Goal: Task Accomplishment & Management: Use online tool/utility

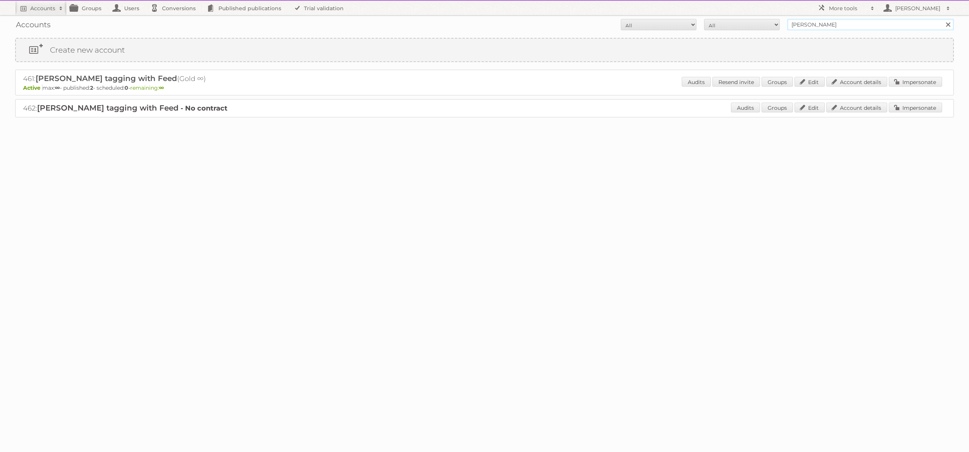
click at [827, 28] on input "[PERSON_NAME]" at bounding box center [870, 24] width 167 height 11
type input "gise"
click at [942, 19] on input "Search" at bounding box center [947, 24] width 11 height 11
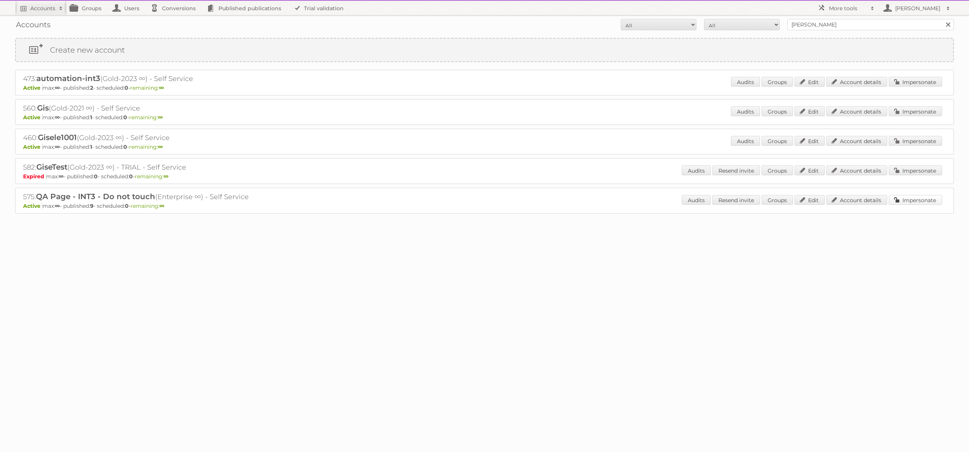
click at [936, 203] on link "Impersonate" at bounding box center [915, 200] width 53 height 10
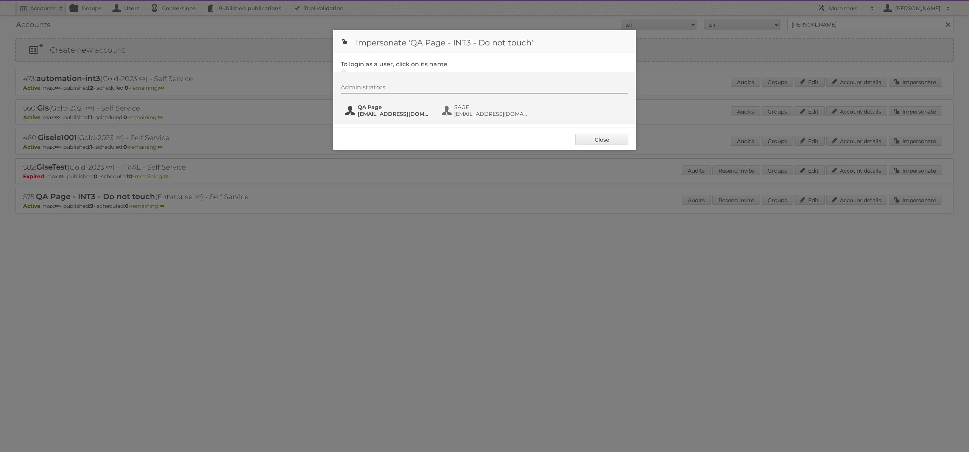
click at [400, 114] on span "eimantas+qapage@publitas.com" at bounding box center [394, 114] width 73 height 7
